Goal: Task Accomplishment & Management: Use online tool/utility

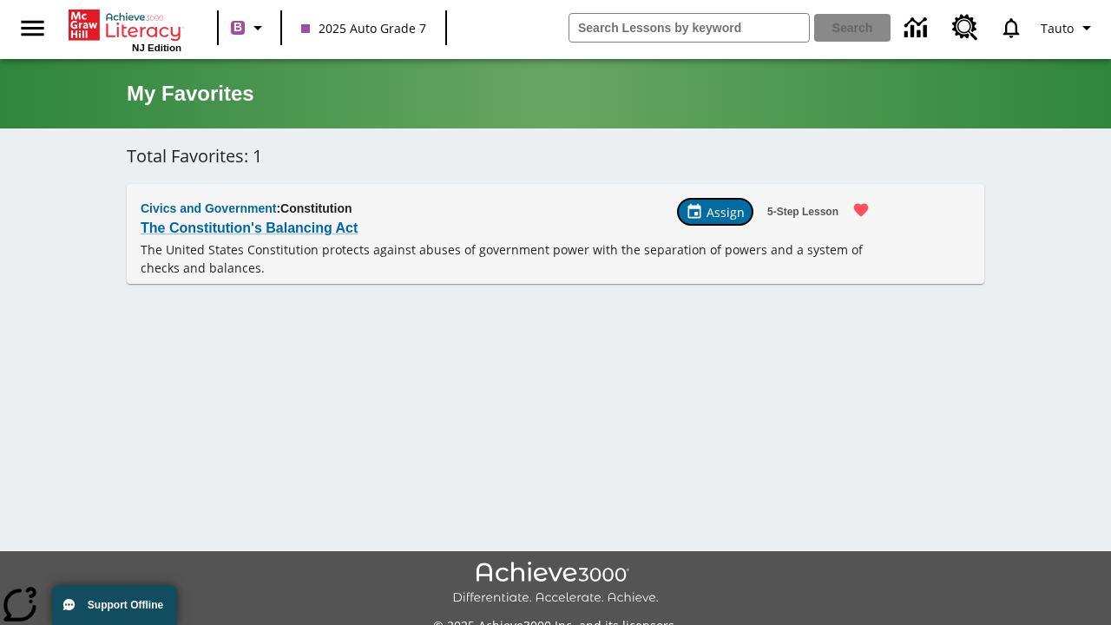
click at [718, 212] on span "Assign" at bounding box center [726, 212] width 38 height 18
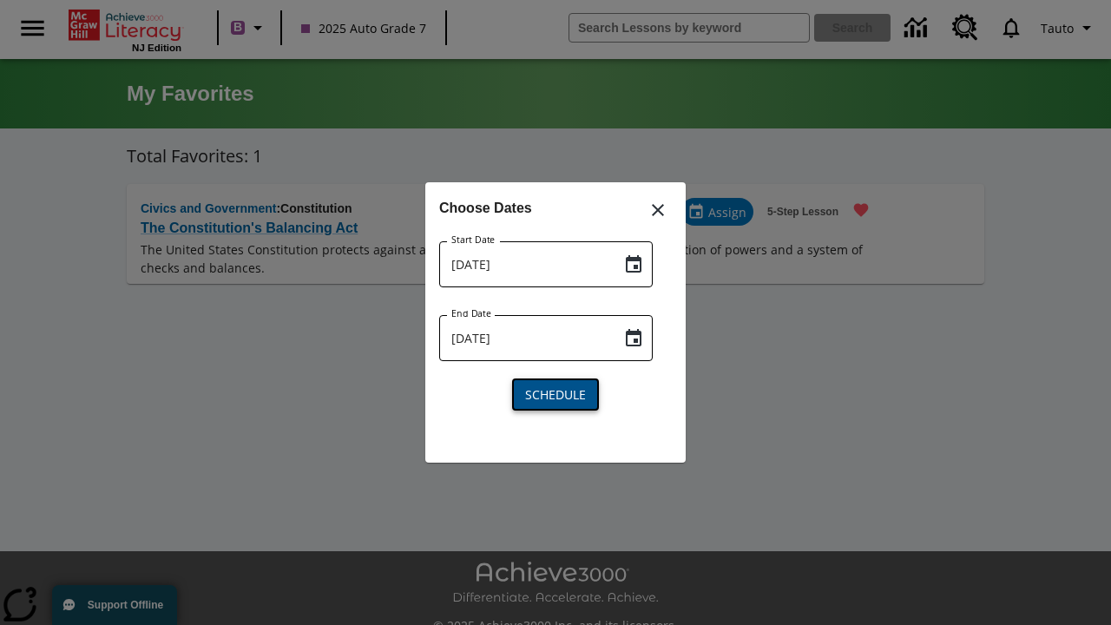
click at [556, 392] on span "Schedule" at bounding box center [555, 394] width 61 height 18
